Goal: Browse casually: Explore the website without a specific task or goal

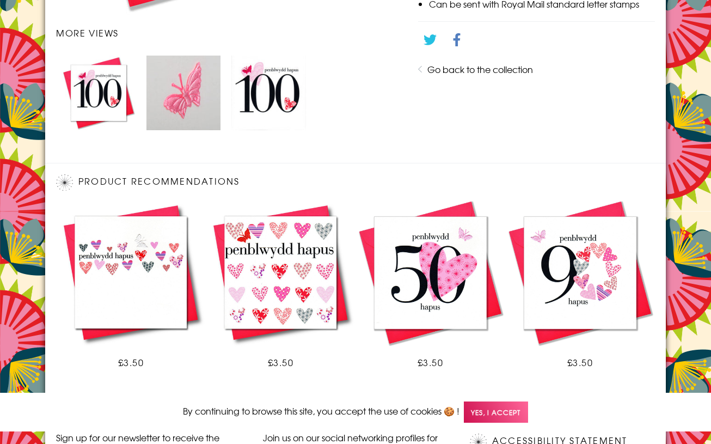
scroll to position [674, 0]
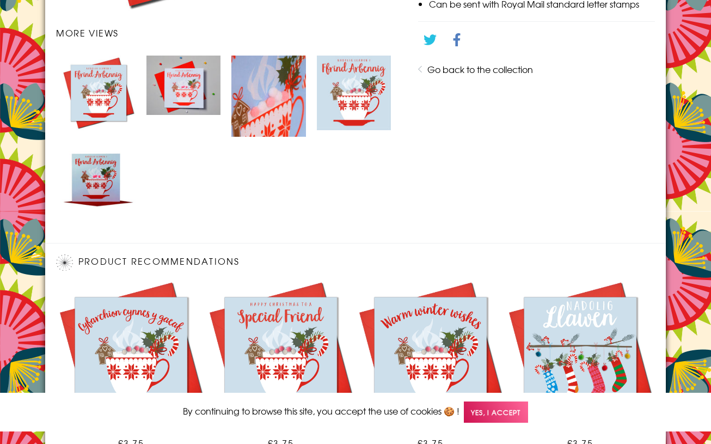
scroll to position [755, 0]
